Goal: Task Accomplishment & Management: Manage account settings

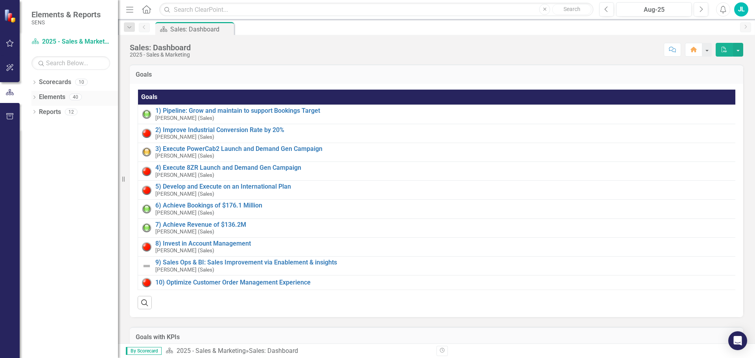
click at [35, 95] on div "Dropdown" at bounding box center [34, 98] width 6 height 7
click at [41, 138] on div "Dropdown Project Projects 21" at bounding box center [76, 142] width 83 height 15
click at [37, 142] on icon "Dropdown" at bounding box center [38, 142] width 6 height 4
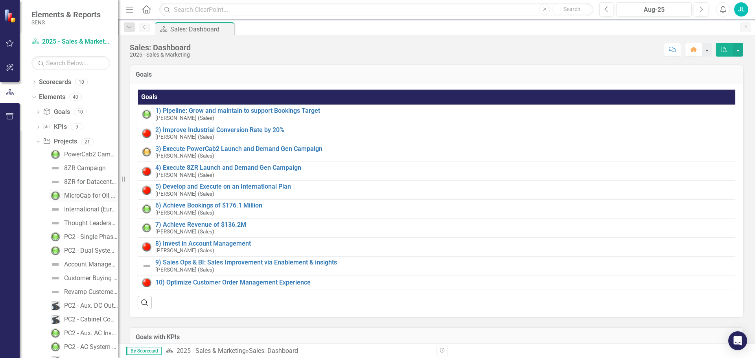
click at [73, 192] on div "MicroCab for Oil & Gas Campaign" at bounding box center [91, 195] width 54 height 7
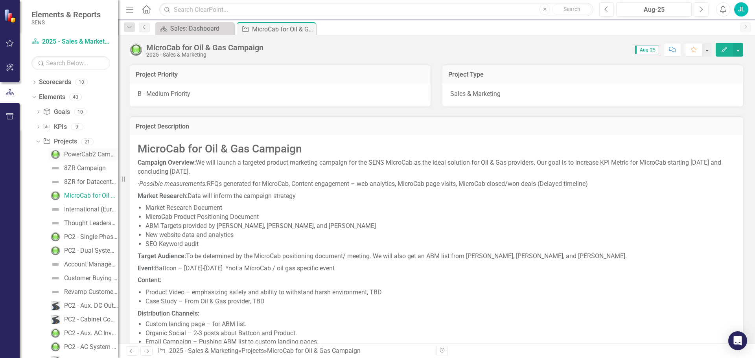
click at [77, 152] on div "PowerCab2 Campaign" at bounding box center [91, 154] width 54 height 7
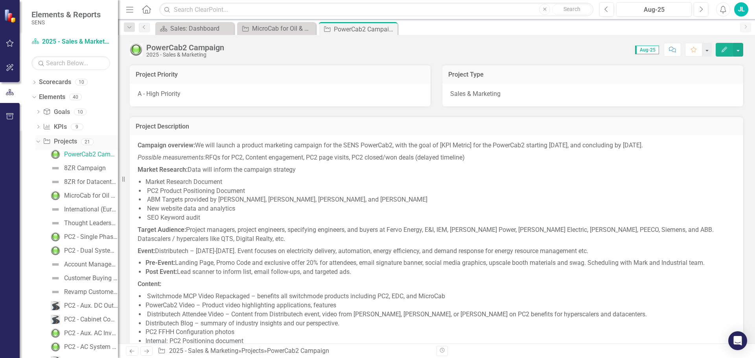
click at [40, 141] on div "Dropdown" at bounding box center [36, 142] width 7 height 6
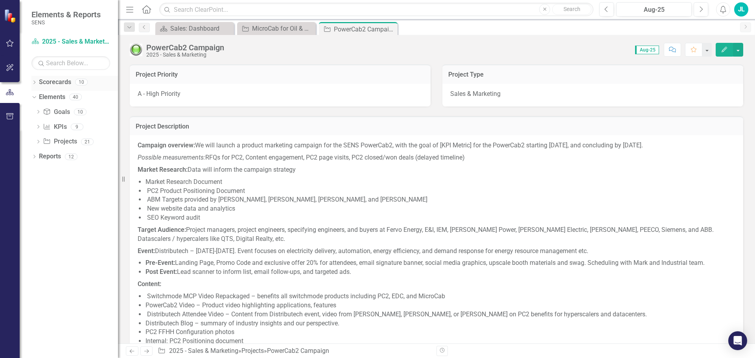
click at [34, 83] on icon at bounding box center [34, 83] width 2 height 4
click at [40, 154] on div "Dropdown Project Projects 21" at bounding box center [76, 157] width 83 height 15
click at [39, 155] on icon "Dropdown" at bounding box center [38, 157] width 6 height 4
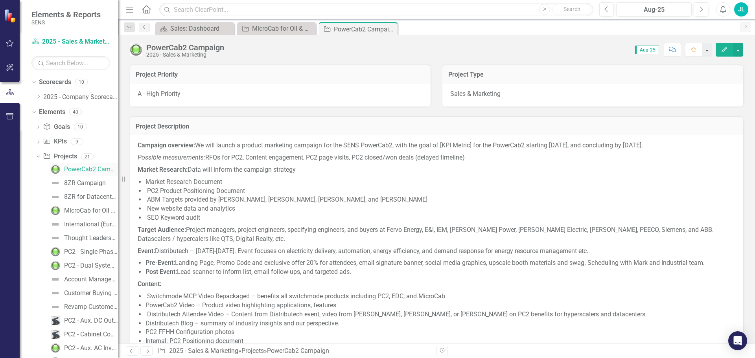
click at [85, 166] on div "PowerCab2 Campaign" at bounding box center [91, 169] width 54 height 7
click at [284, 24] on div "Project MicroCab for Oil & Gas Campaign Close" at bounding box center [276, 28] width 79 height 13
click at [270, 31] on div "MicroCab for Oil & Gas Campaign" at bounding box center [278, 29] width 52 height 10
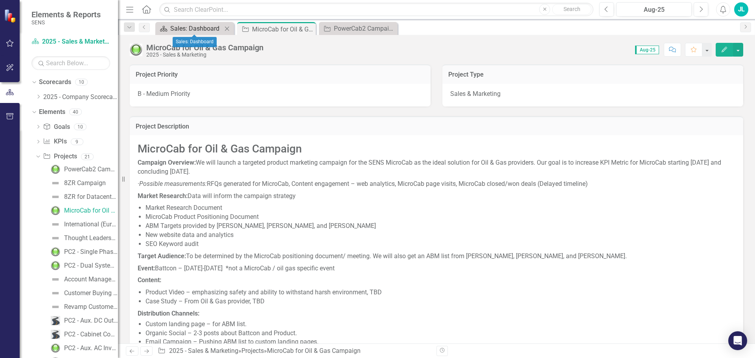
click at [201, 28] on div "Sales: Dashboard" at bounding box center [196, 29] width 52 height 10
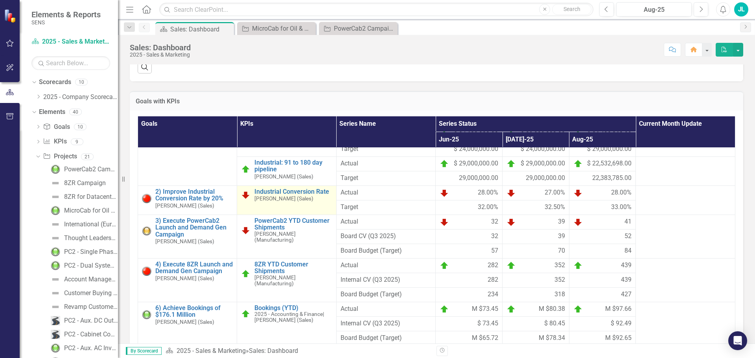
scroll to position [117, 0]
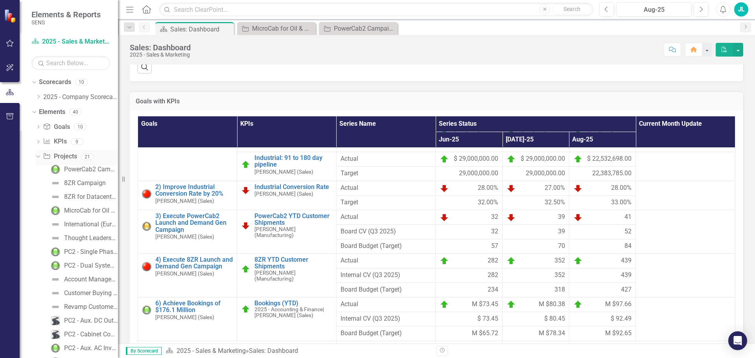
click at [38, 157] on icon "Dropdown" at bounding box center [37, 157] width 4 height 6
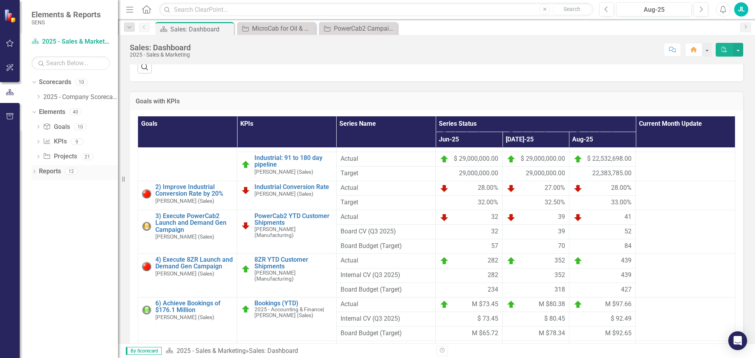
click at [35, 171] on icon "Dropdown" at bounding box center [34, 172] width 6 height 4
click at [39, 185] on icon at bounding box center [38, 185] width 4 height 2
click at [39, 230] on icon "Dropdown" at bounding box center [38, 231] width 6 height 4
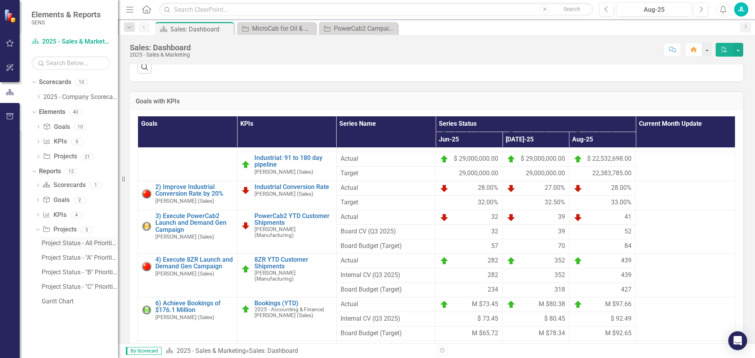
click at [66, 245] on div "Project Status - All Priorities" at bounding box center [80, 243] width 76 height 7
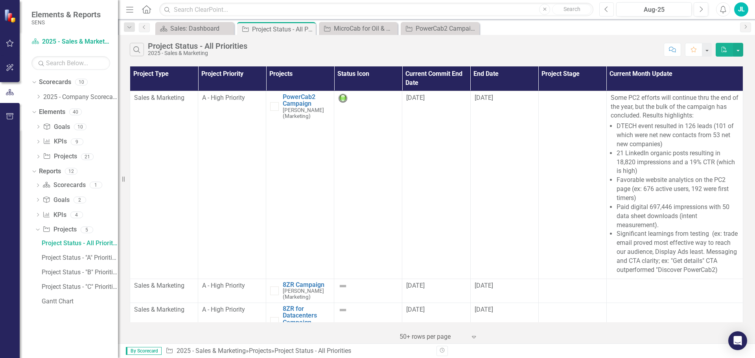
click at [604, 10] on button "Previous" at bounding box center [606, 9] width 15 height 14
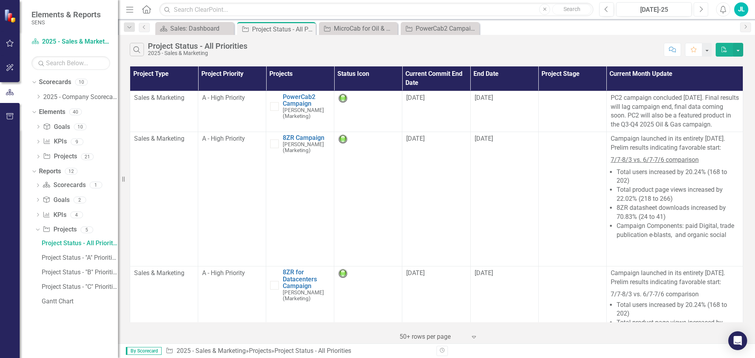
click at [701, 13] on button "Next" at bounding box center [701, 9] width 15 height 14
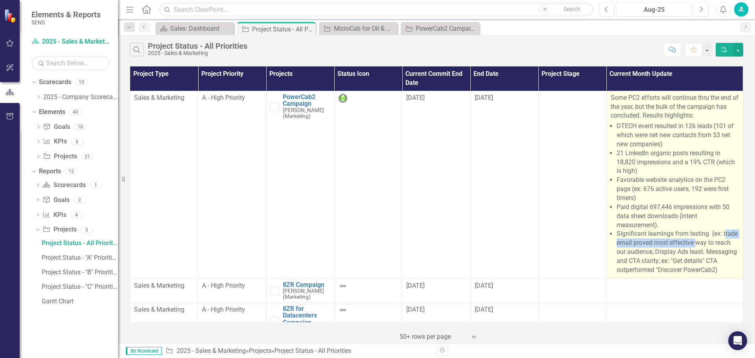
drag, startPoint x: 614, startPoint y: 242, endPoint x: 709, endPoint y: 243, distance: 95.2
click at [709, 243] on li "Significant learnings from testing (ex: trade email proved most effective way t…" at bounding box center [678, 252] width 122 height 45
click at [668, 270] on li "Significant learnings from testing (ex: trade email proved most effective way t…" at bounding box center [678, 252] width 122 height 45
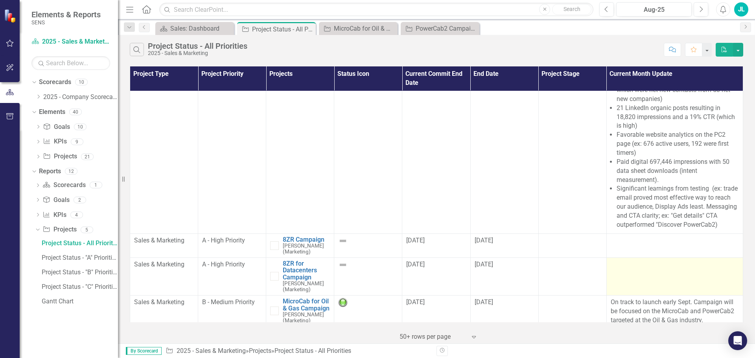
scroll to position [157, 0]
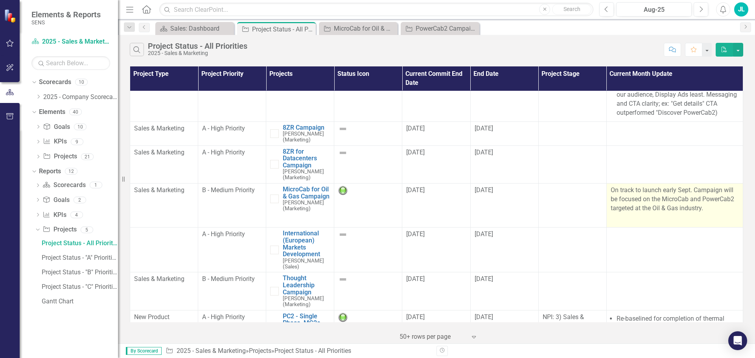
click at [644, 199] on p "On track to launch early Sept. Campaign will be focused on the MicroCab and Pow…" at bounding box center [675, 200] width 128 height 29
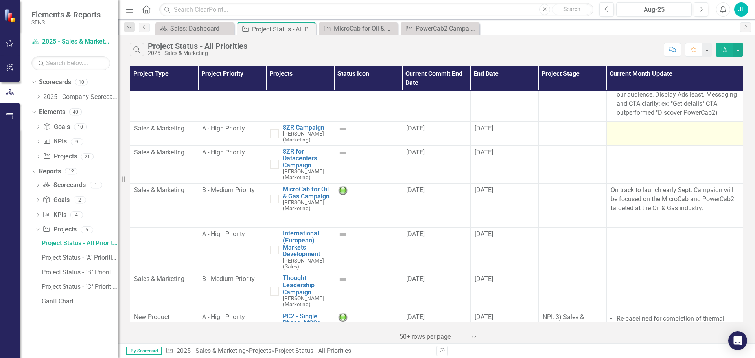
click at [638, 131] on div at bounding box center [675, 128] width 128 height 9
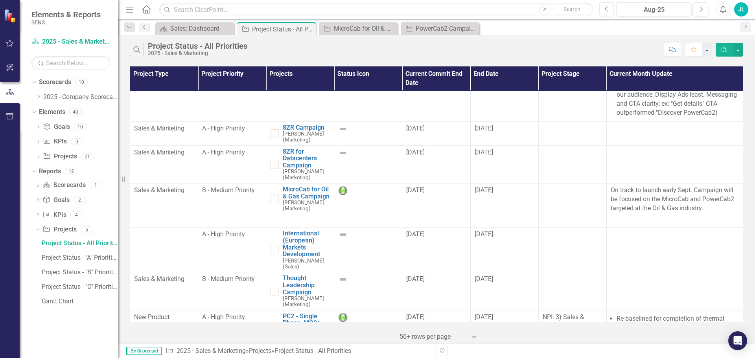
click at [608, 10] on icon "Previous" at bounding box center [607, 9] width 4 height 7
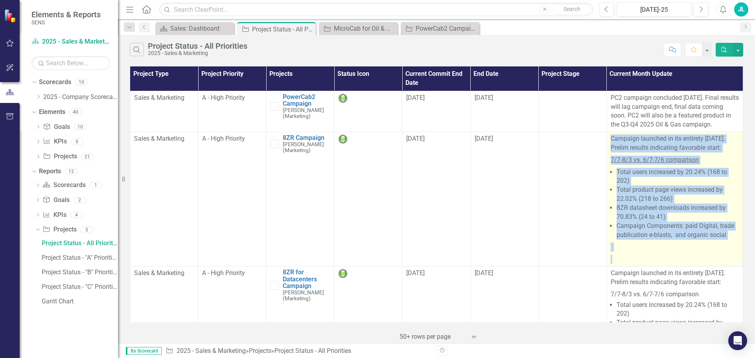
drag, startPoint x: 608, startPoint y: 146, endPoint x: 669, endPoint y: 253, distance: 123.3
click at [704, 264] on span "Campaign launched in its entirety [DATE]. Prelim results indicating favorable s…" at bounding box center [675, 199] width 128 height 129
click at [626, 253] on p at bounding box center [675, 247] width 128 height 12
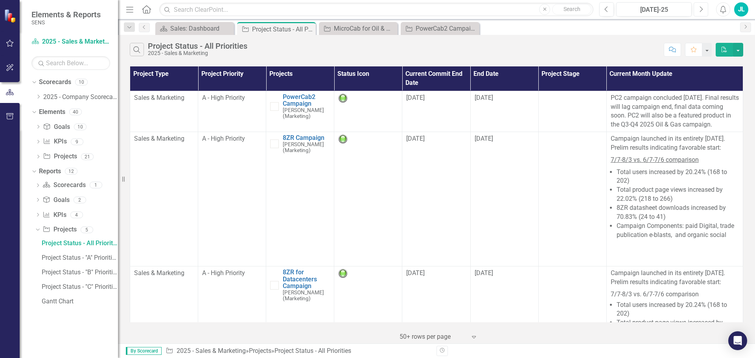
click at [701, 9] on icon "Next" at bounding box center [701, 9] width 4 height 7
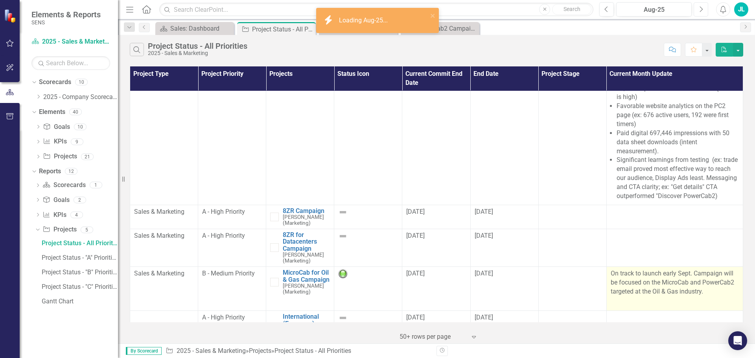
scroll to position [79, 0]
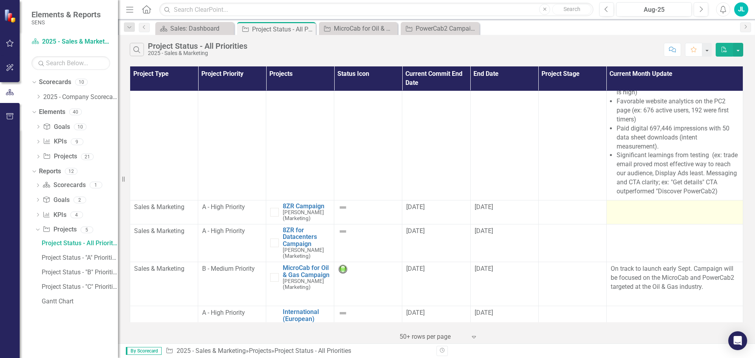
click at [611, 208] on div at bounding box center [675, 207] width 128 height 9
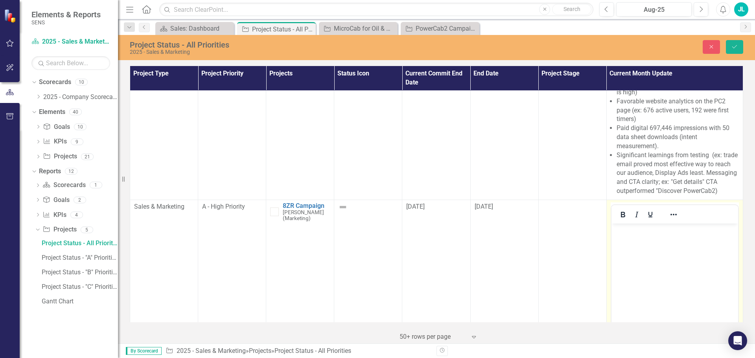
scroll to position [0, 0]
click at [628, 242] on body "Rich Text Area. Press ALT-0 for help." at bounding box center [674, 282] width 127 height 118
click at [617, 242] on p "8Z Press Release" at bounding box center [674, 245] width 123 height 9
click at [502, 318] on td "[DATE]" at bounding box center [504, 293] width 68 height 186
click at [614, 244] on p "8R Press Release" at bounding box center [674, 245] width 123 height 9
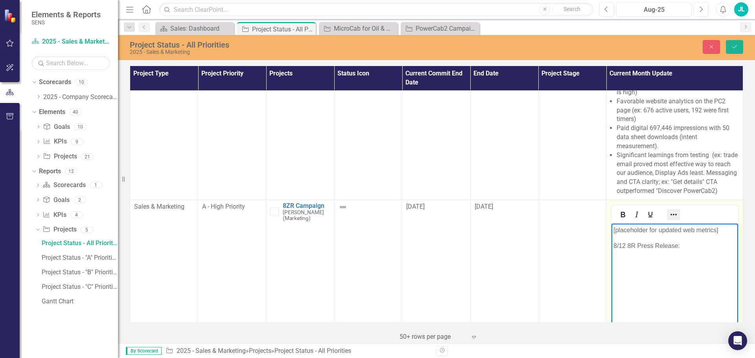
click at [669, 216] on icon "Reveal or hide additional toolbar items" at bounding box center [673, 214] width 9 height 9
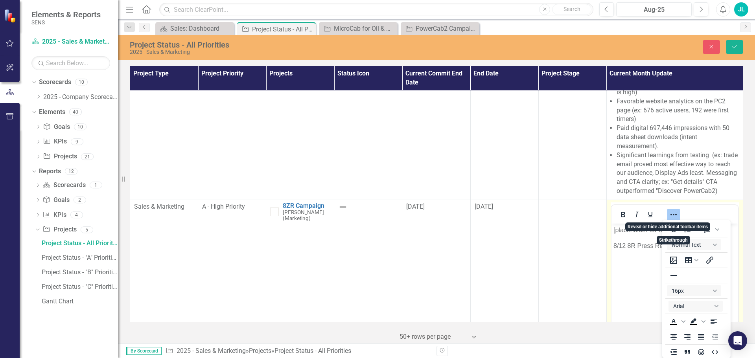
scroll to position [2, 0]
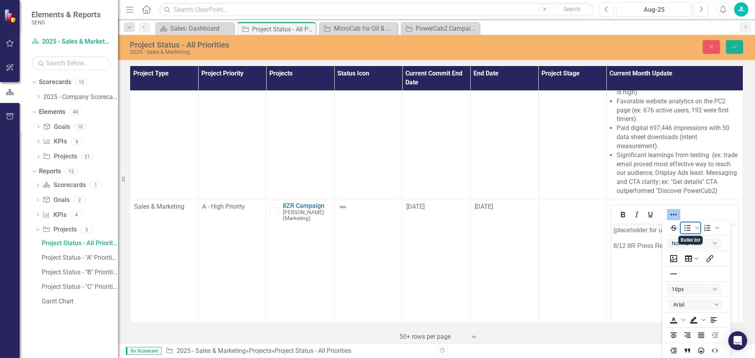
click at [686, 227] on icon "Bullet list" at bounding box center [687, 227] width 9 height 9
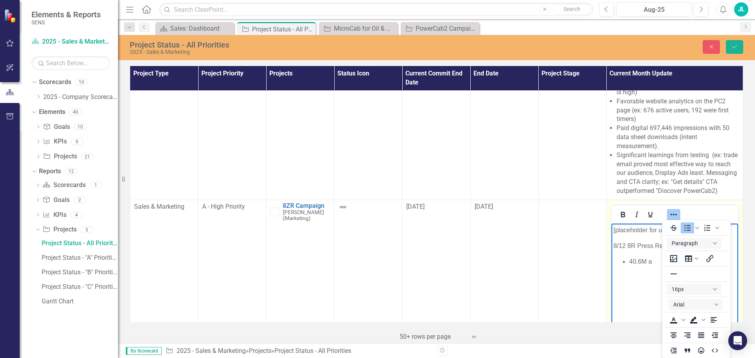
click at [646, 283] on body "[placeholder for updated web metrics] 8/12 8R Press Release: 40.6M a" at bounding box center [674, 282] width 127 height 118
click at [686, 226] on icon "Bullet list" at bounding box center [688, 228] width 6 height 6
click at [693, 225] on span "Bullet list" at bounding box center [687, 228] width 13 height 11
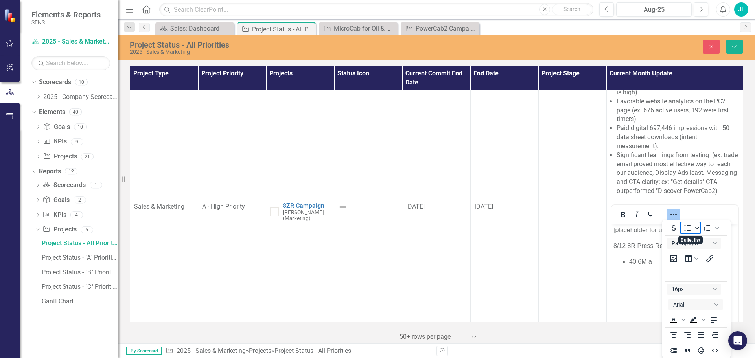
click at [697, 228] on icon "Bullet list" at bounding box center [697, 228] width 4 height 2
click at [697, 229] on icon "Bullet list" at bounding box center [697, 228] width 4 height 2
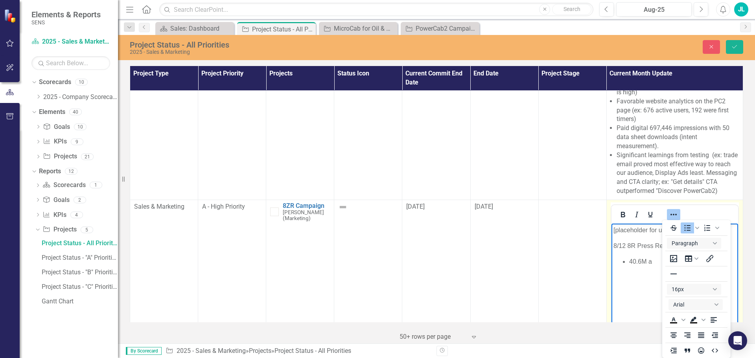
click at [635, 276] on body "[placeholder for updated web metrics] 8/12 8R Press Release: 40.6M a" at bounding box center [674, 282] width 127 height 118
click at [650, 264] on li "40.6M a" at bounding box center [682, 261] width 107 height 9
click at [633, 269] on li "205" at bounding box center [682, 270] width 107 height 9
click at [648, 260] on li "40.6M audience" at bounding box center [682, 261] width 107 height 9
click at [634, 283] on li "Rich Text Area. Press ALT-0 for help." at bounding box center [682, 280] width 107 height 9
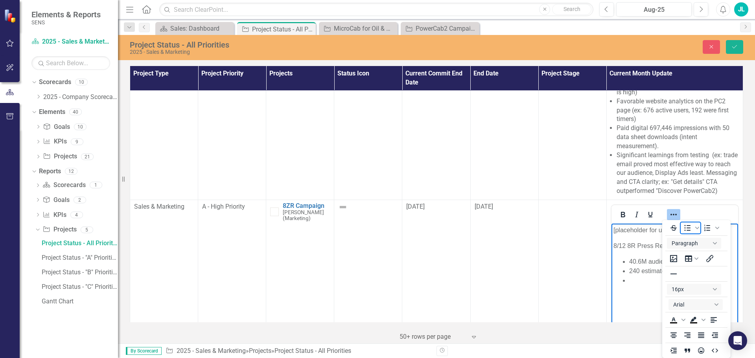
click at [687, 228] on icon "Bullet list" at bounding box center [688, 228] width 6 height 6
click at [649, 281] on body "[placeholder for updated web metrics] 8/12 8R Press Release: 40.6M audience 240…" at bounding box center [674, 282] width 127 height 118
click at [719, 227] on span "Numbered list" at bounding box center [717, 228] width 6 height 11
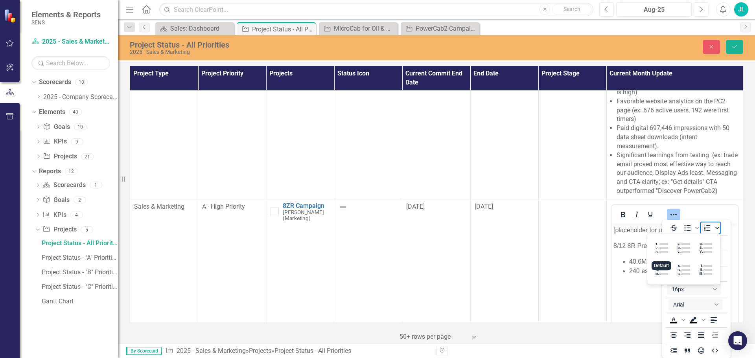
click at [719, 227] on span "Numbered list" at bounding box center [717, 228] width 6 height 11
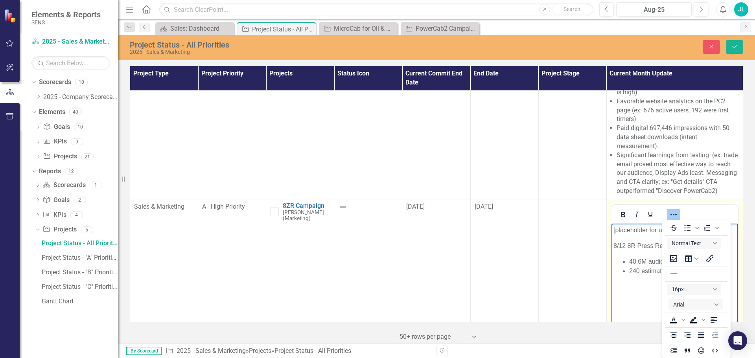
click at [632, 284] on p "Rich Text Area. Press ALT-0 for help." at bounding box center [674, 286] width 123 height 9
click at [732, 44] on icon "Save" at bounding box center [734, 47] width 7 height 6
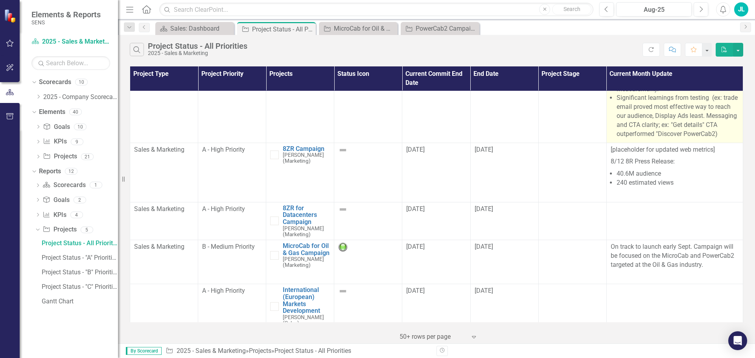
scroll to position [157, 0]
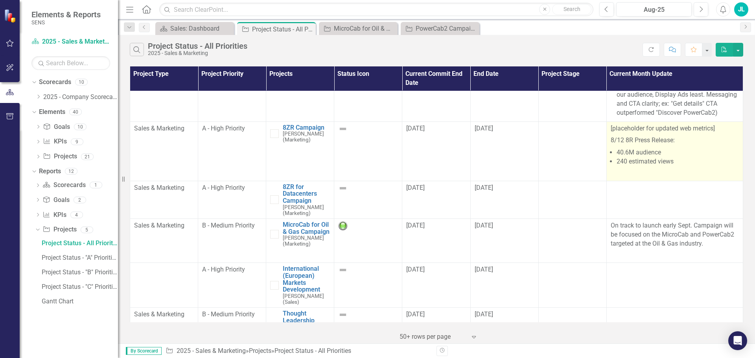
click at [669, 162] on li "240 estimated views" at bounding box center [678, 161] width 122 height 9
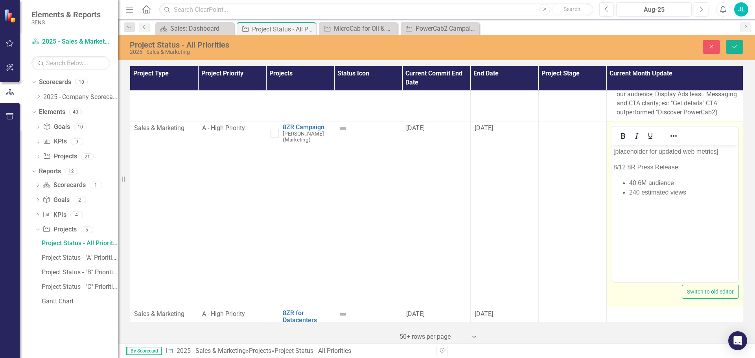
scroll to position [0, 0]
click at [675, 179] on li "40.6M audience" at bounding box center [682, 182] width 107 height 9
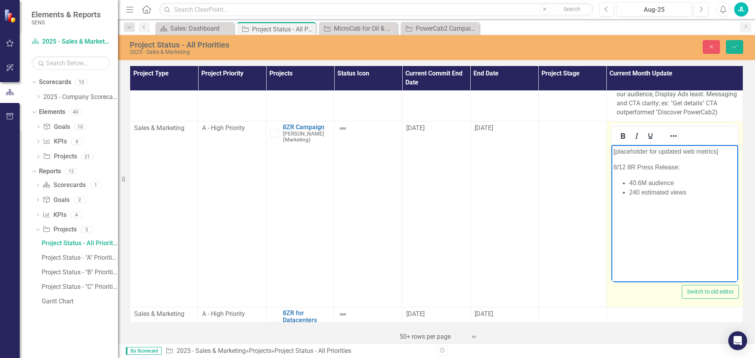
click at [686, 192] on li "240 estimated views" at bounding box center [682, 192] width 107 height 9
click at [680, 179] on li "40.6M audience" at bounding box center [682, 182] width 107 height 9
click at [649, 183] on li "40.6M audience" at bounding box center [682, 182] width 107 height 9
drag, startPoint x: 612, startPoint y: 153, endPoint x: 724, endPoint y: 154, distance: 111.7
click at [724, 154] on body "[placeholder for updated web metrics] 8/12 8R Press Release: 40.6M audience of …" at bounding box center [674, 204] width 127 height 118
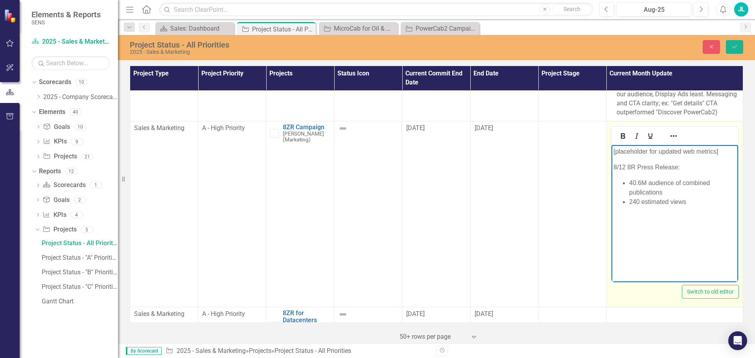
click at [637, 202] on li "240 estimated views" at bounding box center [682, 201] width 107 height 9
click at [697, 205] on li "240k estimated views" at bounding box center [682, 201] width 107 height 9
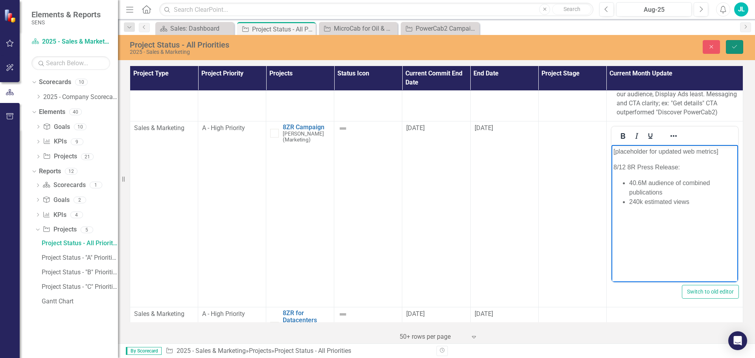
click at [734, 45] on icon "Save" at bounding box center [734, 47] width 7 height 6
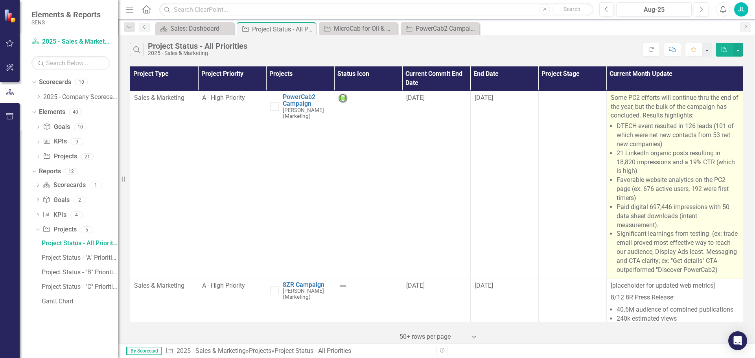
scroll to position [79, 0]
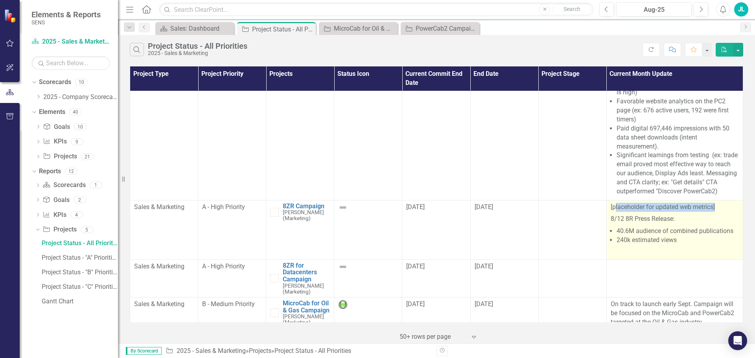
drag, startPoint x: 610, startPoint y: 207, endPoint x: 727, endPoint y: 205, distance: 116.4
click at [727, 205] on p "[placeholder for updated web metrics]" at bounding box center [675, 208] width 128 height 11
click at [693, 213] on p "8/12 8R Press Release:" at bounding box center [675, 219] width 128 height 12
click at [618, 217] on p "8/12 8R Press Release:" at bounding box center [675, 219] width 128 height 12
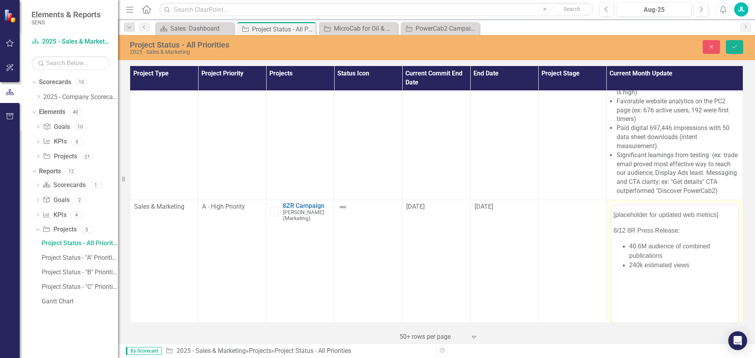
scroll to position [0, 0]
click at [623, 247] on p "8/12 8R Press Release:" at bounding box center [674, 245] width 123 height 9
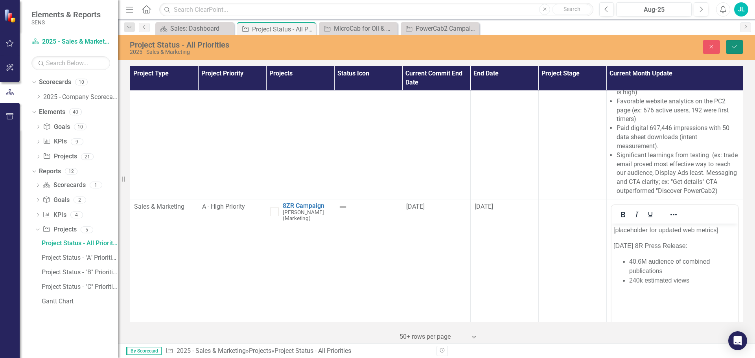
click at [736, 45] on icon "Save" at bounding box center [734, 47] width 7 height 6
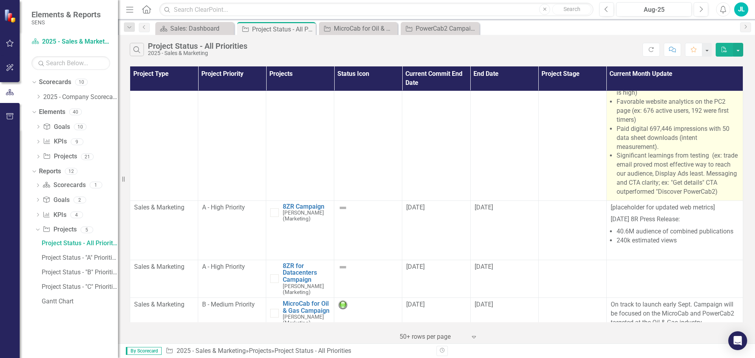
scroll to position [79, 0]
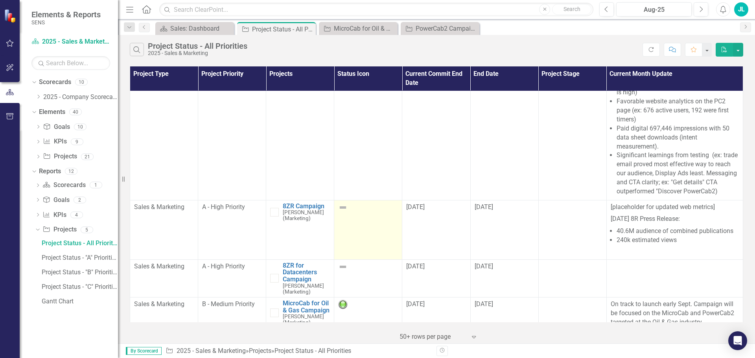
click at [341, 207] on img at bounding box center [342, 207] width 9 height 9
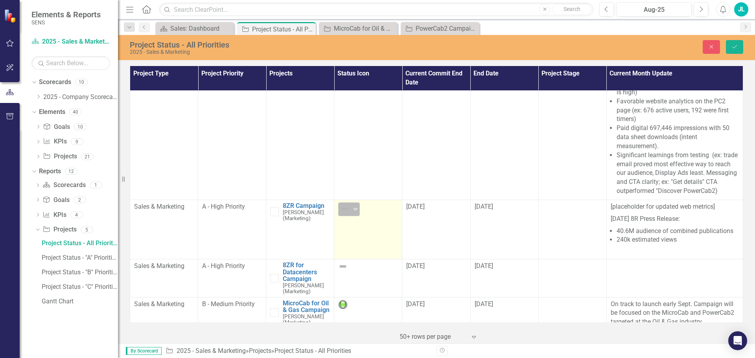
click at [352, 210] on icon "Expand" at bounding box center [356, 209] width 8 height 6
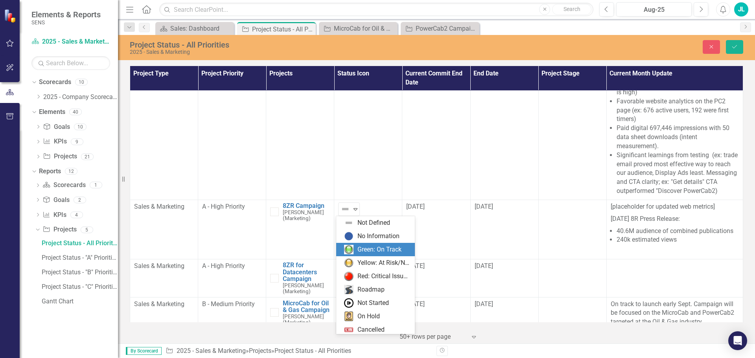
click at [359, 248] on div "Green: On Track" at bounding box center [380, 249] width 44 height 9
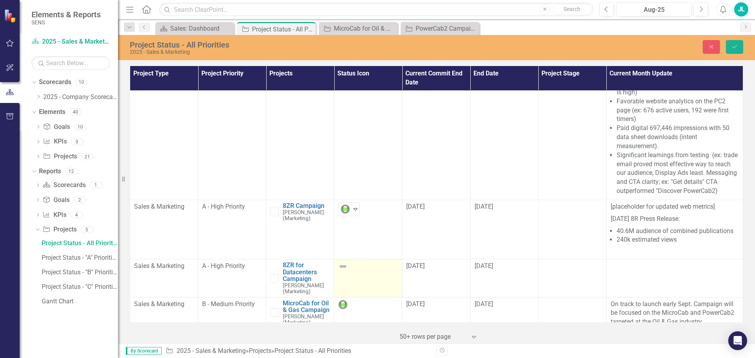
click at [339, 269] on img at bounding box center [342, 266] width 9 height 9
click at [341, 264] on img at bounding box center [342, 266] width 9 height 9
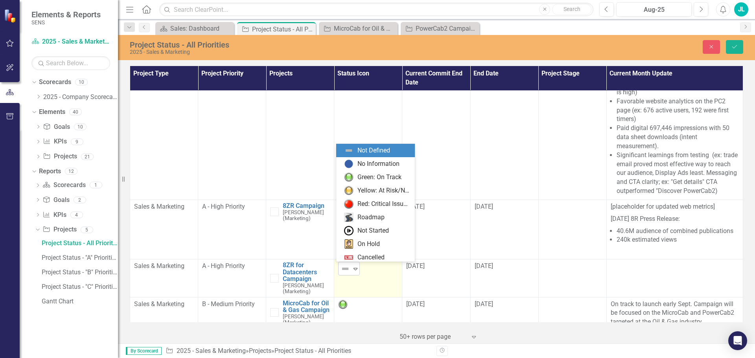
click at [341, 267] on img at bounding box center [345, 268] width 9 height 9
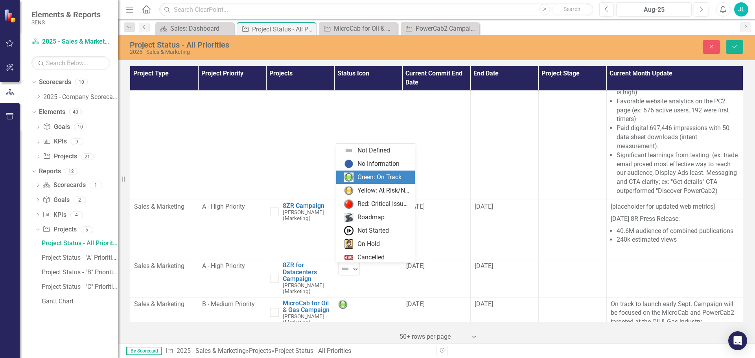
click at [362, 177] on div "Green: On Track" at bounding box center [380, 177] width 44 height 9
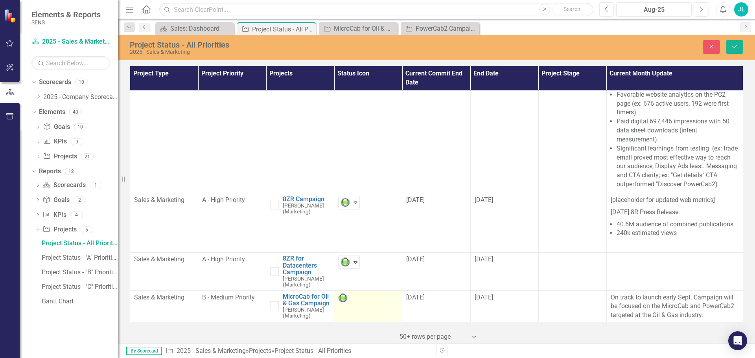
scroll to position [0, 0]
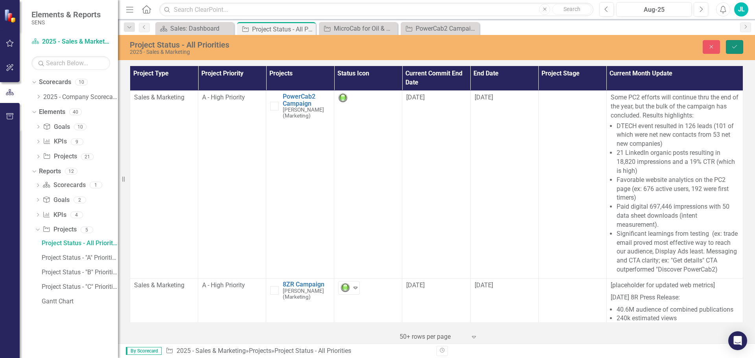
click at [735, 46] on icon "Save" at bounding box center [734, 47] width 7 height 6
